Goal: Transaction & Acquisition: Purchase product/service

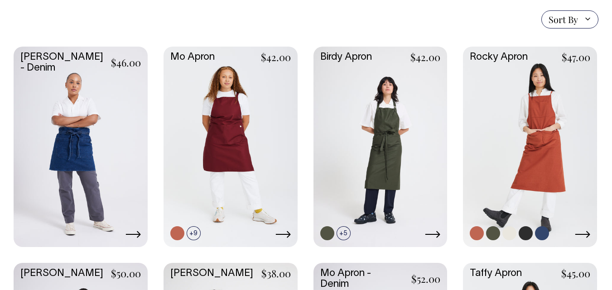
scroll to position [226, 0]
click at [491, 234] on link at bounding box center [493, 233] width 14 height 14
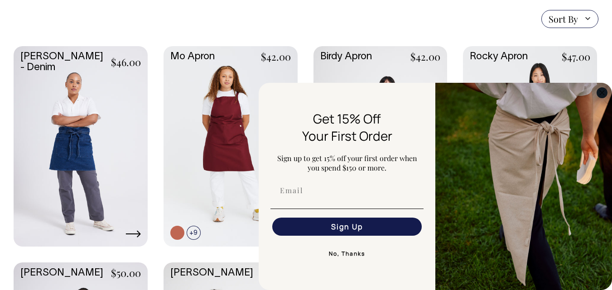
click at [602, 89] on circle "Close dialog" at bounding box center [602, 92] width 10 height 10
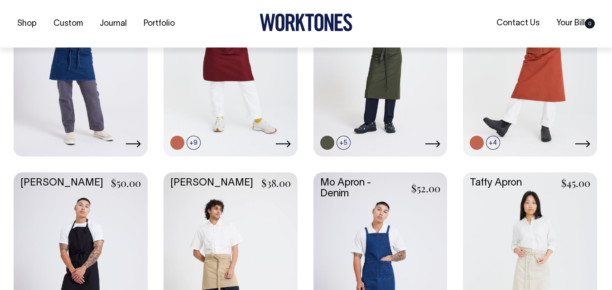
scroll to position [317, 0]
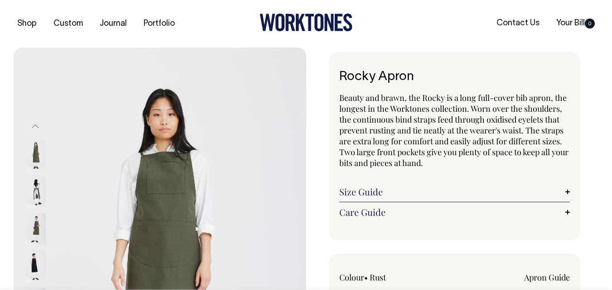
radio input "true"
select select "Olive"
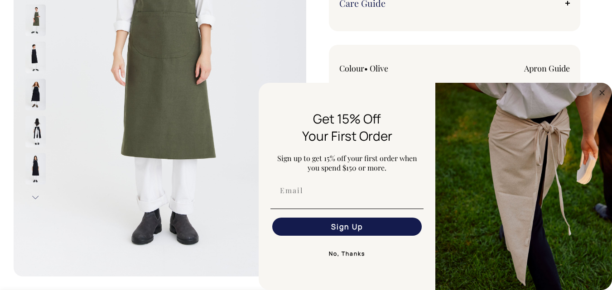
scroll to position [233, 0]
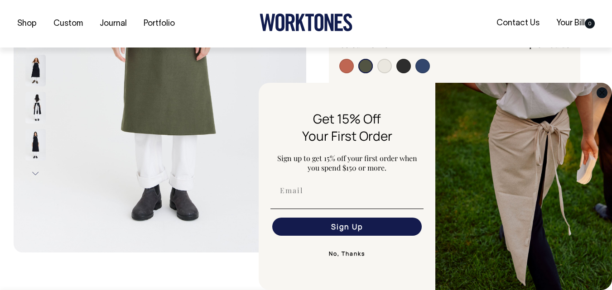
click at [597, 90] on icon "Close dialog" at bounding box center [601, 92] width 11 height 11
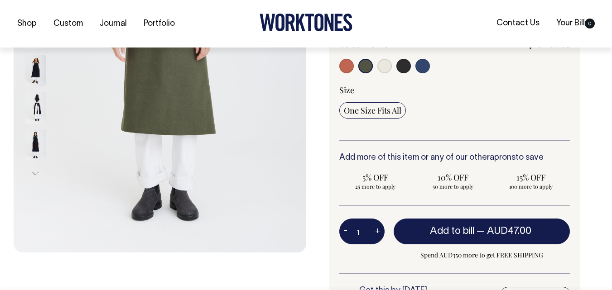
click at [383, 64] on input "radio" at bounding box center [384, 66] width 14 height 14
radio input "true"
select select "Natural"
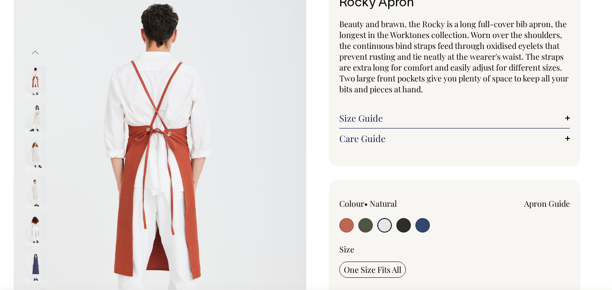
scroll to position [109, 0]
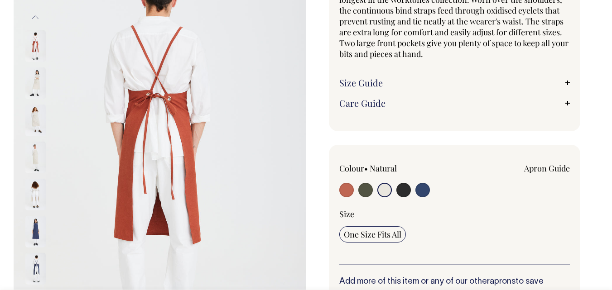
click at [380, 189] on input "radio" at bounding box center [384, 190] width 14 height 14
click at [383, 190] on input "radio" at bounding box center [384, 190] width 14 height 14
click at [34, 79] on img at bounding box center [35, 83] width 20 height 32
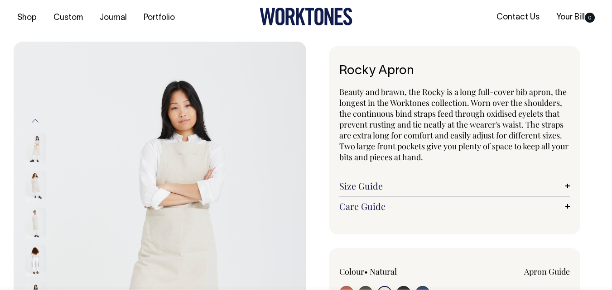
scroll to position [0, 0]
